Goal: Transaction & Acquisition: Purchase product/service

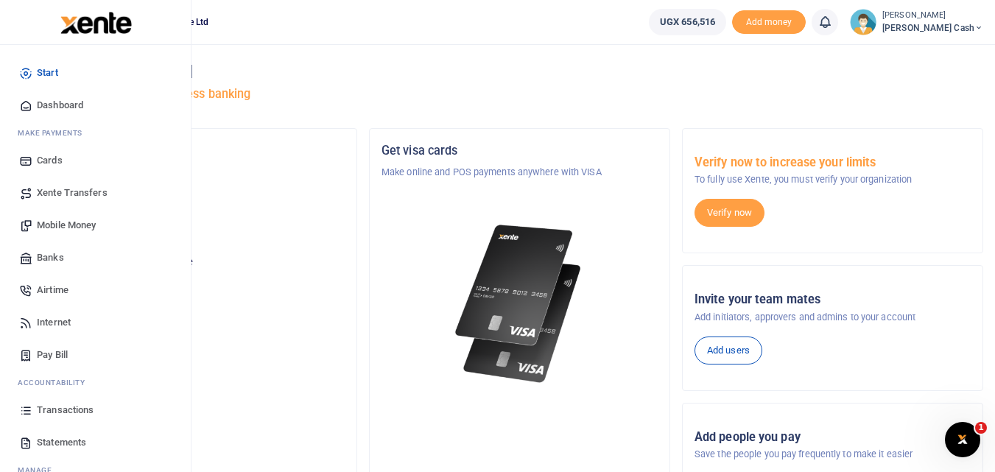
click at [75, 224] on span "Mobile Money" at bounding box center [66, 225] width 59 height 15
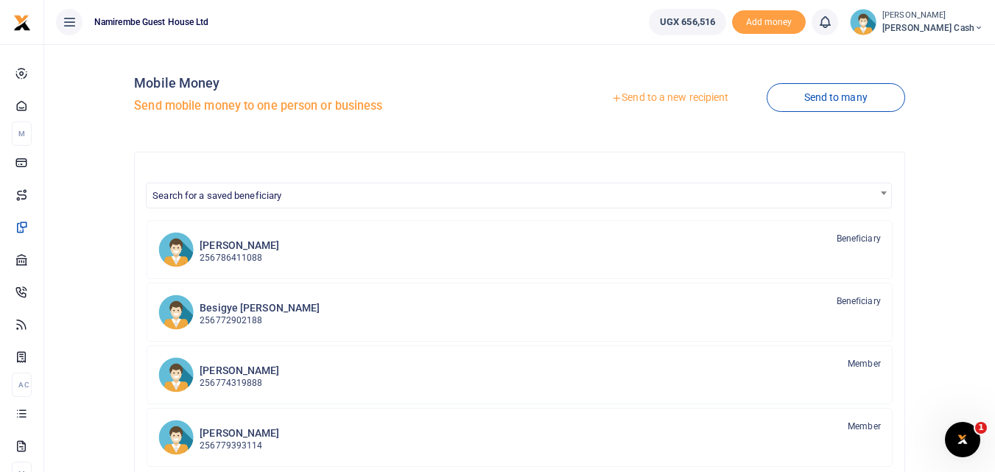
click at [658, 88] on link "Send to a new recipient" at bounding box center [670, 98] width 192 height 27
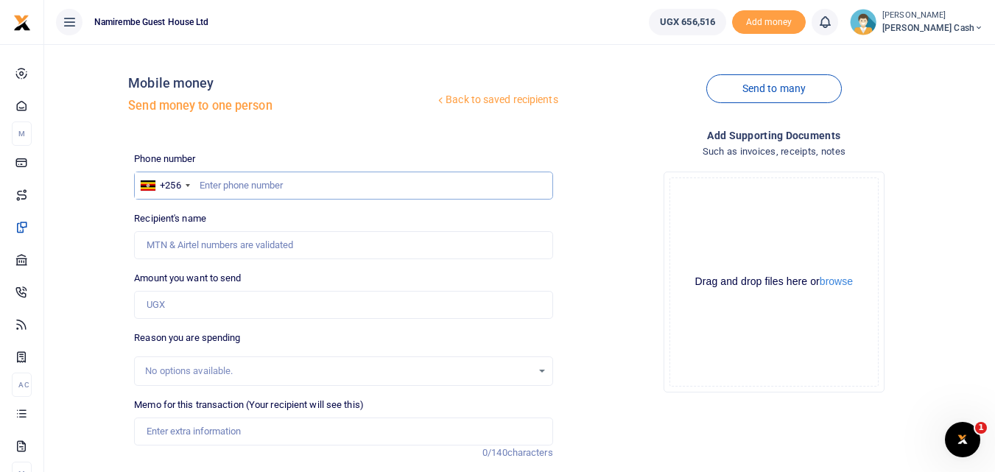
click at [219, 179] on input "text" at bounding box center [343, 186] width 418 height 28
type input "0784770741"
type input "Gorreti Mary Negohe"
type input "0784770741"
click at [165, 301] on input "Amount you want to send" at bounding box center [343, 305] width 418 height 28
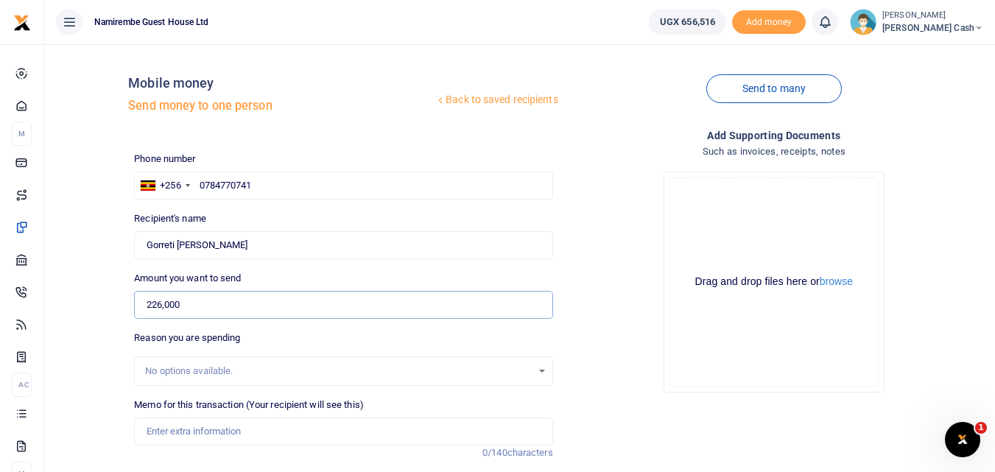
type input "226,000"
click at [170, 432] on input "Memo for this transaction (Your recipient will see this)" at bounding box center [343, 432] width 418 height 28
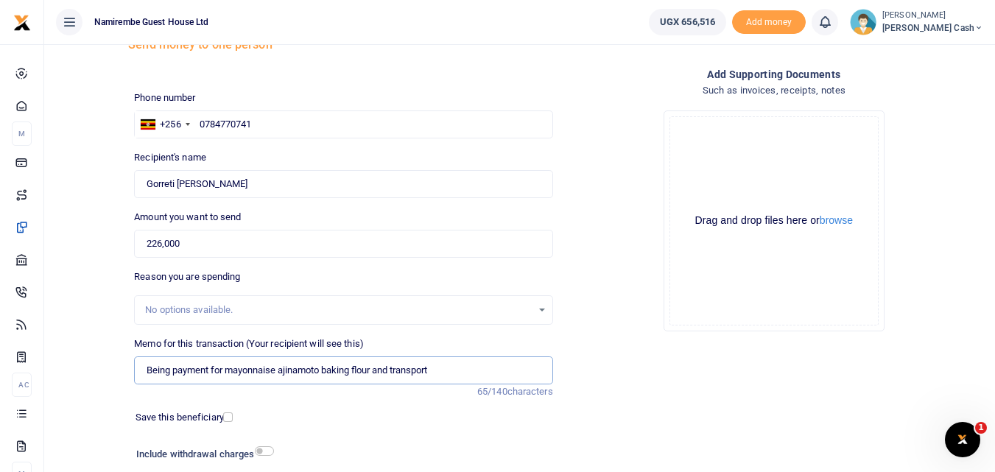
scroll to position [166, 0]
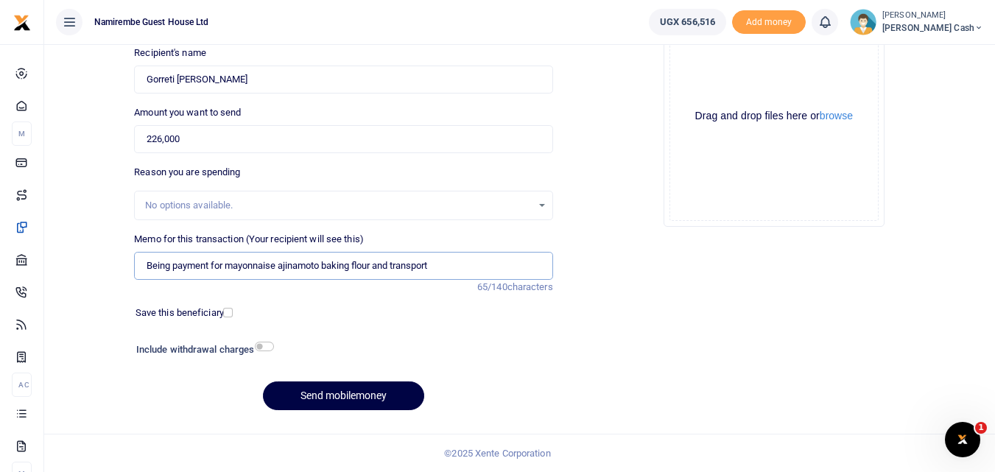
type input "Being payment for mayonnaise ajinamoto baking flour and transport"
click at [266, 348] on input "checkbox" at bounding box center [264, 347] width 19 height 10
checkbox input "true"
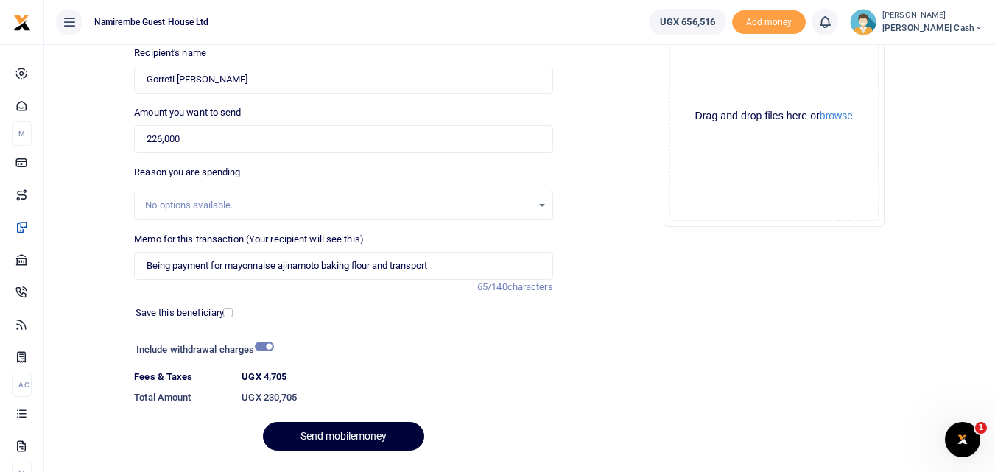
click at [344, 437] on button "Send mobilemoney" at bounding box center [343, 436] width 161 height 29
